Goal: Navigation & Orientation: Find specific page/section

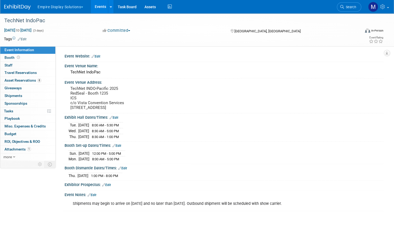
click at [110, 8] on link "Events" at bounding box center [100, 6] width 19 height 13
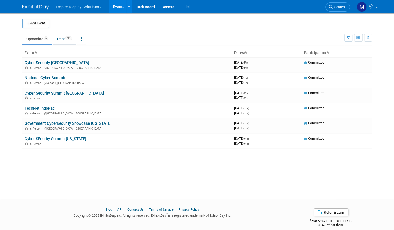
click at [62, 38] on link "Past 201" at bounding box center [64, 39] width 23 height 10
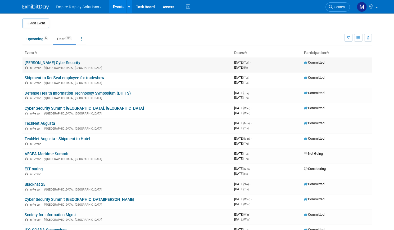
click at [50, 64] on link "[PERSON_NAME] CyberSecurity" at bounding box center [53, 62] width 56 height 5
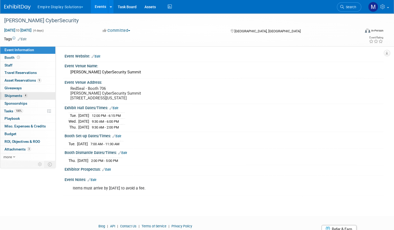
click at [28, 97] on span "Shipments 4" at bounding box center [16, 95] width 23 height 4
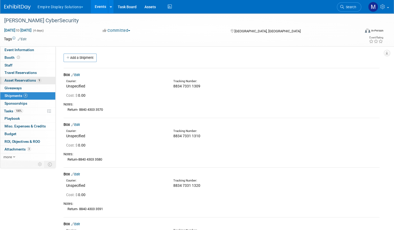
click at [40, 78] on span "Asset Reservations 9" at bounding box center [23, 80] width 37 height 4
